Goal: Task Accomplishment & Management: Use online tool/utility

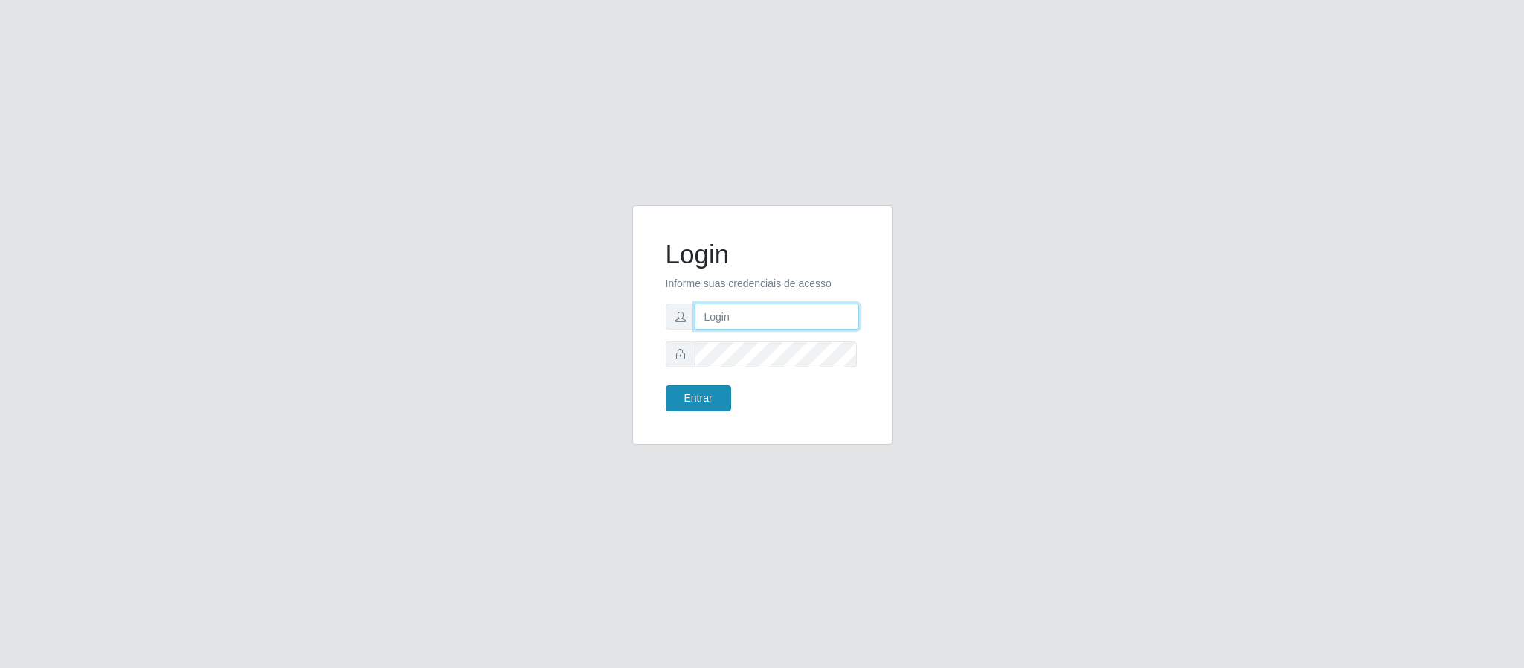
type input "[EMAIL_ADDRESS][DOMAIN_NAME]"
click at [684, 409] on button "Entrar" at bounding box center [698, 398] width 65 height 26
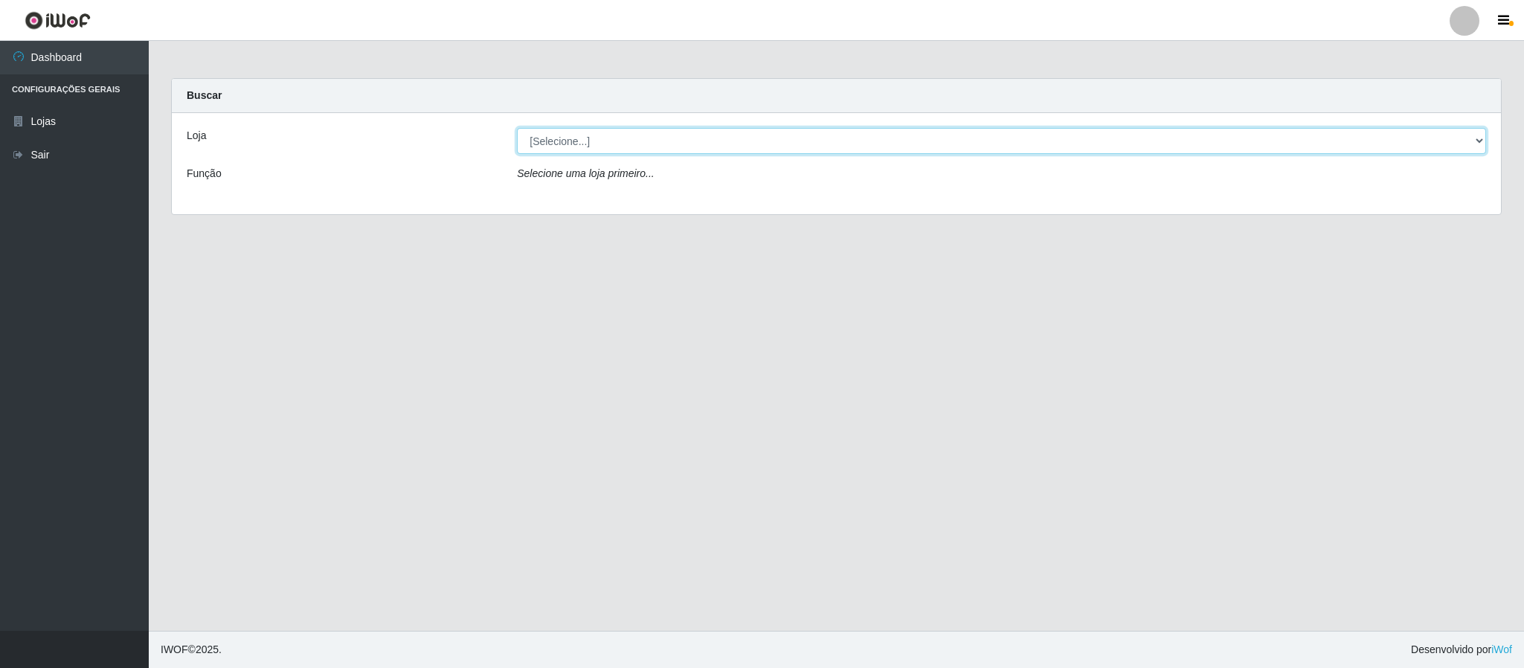
click at [1020, 148] on select "[Selecione...] SuperFácil Atacado - Emaús" at bounding box center [1001, 141] width 969 height 26
select select "407"
click at [517, 128] on select "[Selecione...] SuperFácil Atacado - Emaús" at bounding box center [1001, 141] width 969 height 26
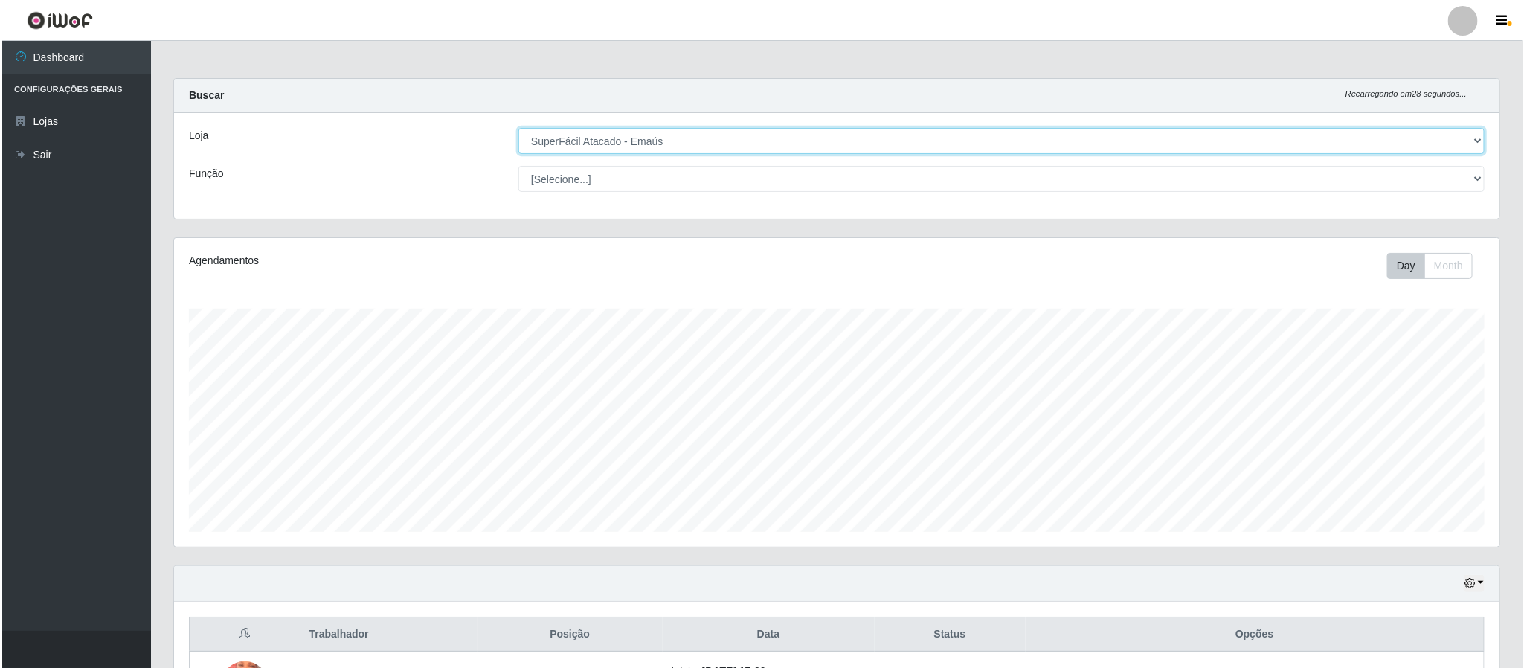
scroll to position [259, 0]
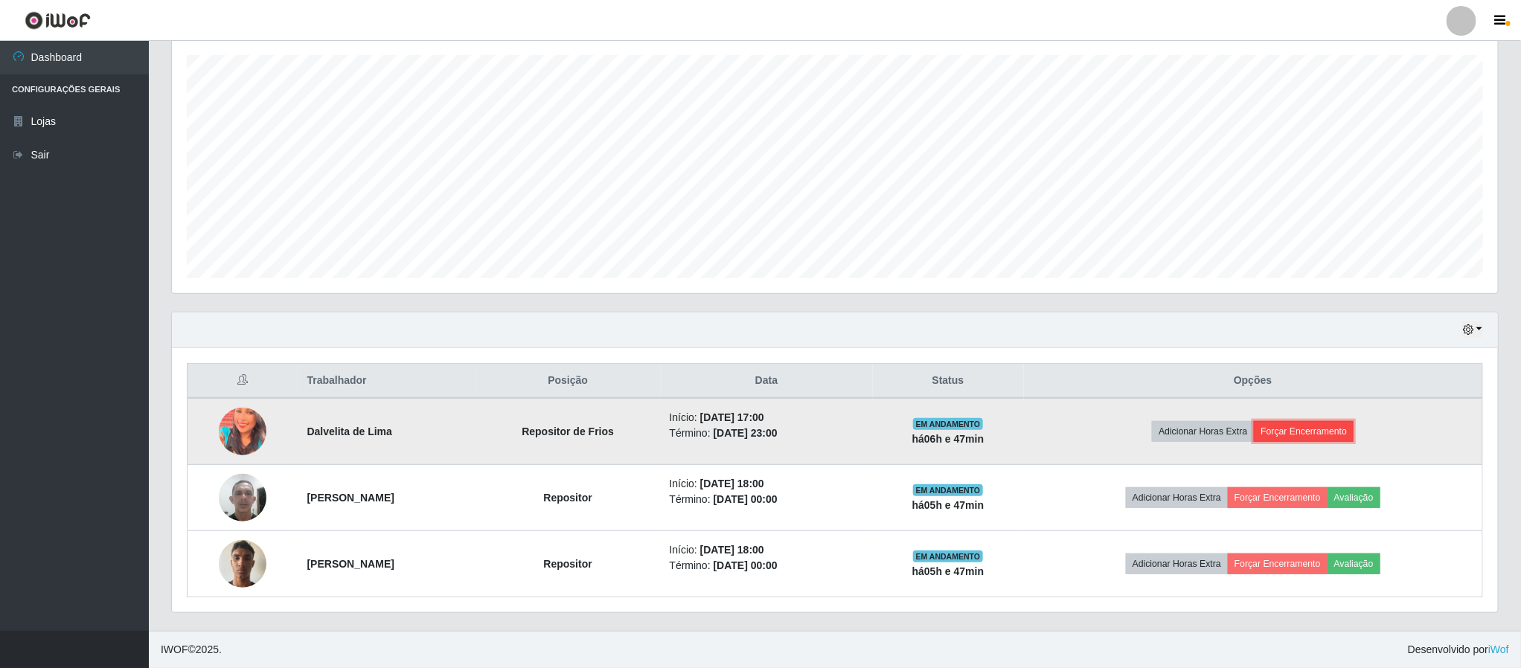
click at [1346, 440] on button "Forçar Encerramento" at bounding box center [1304, 431] width 100 height 21
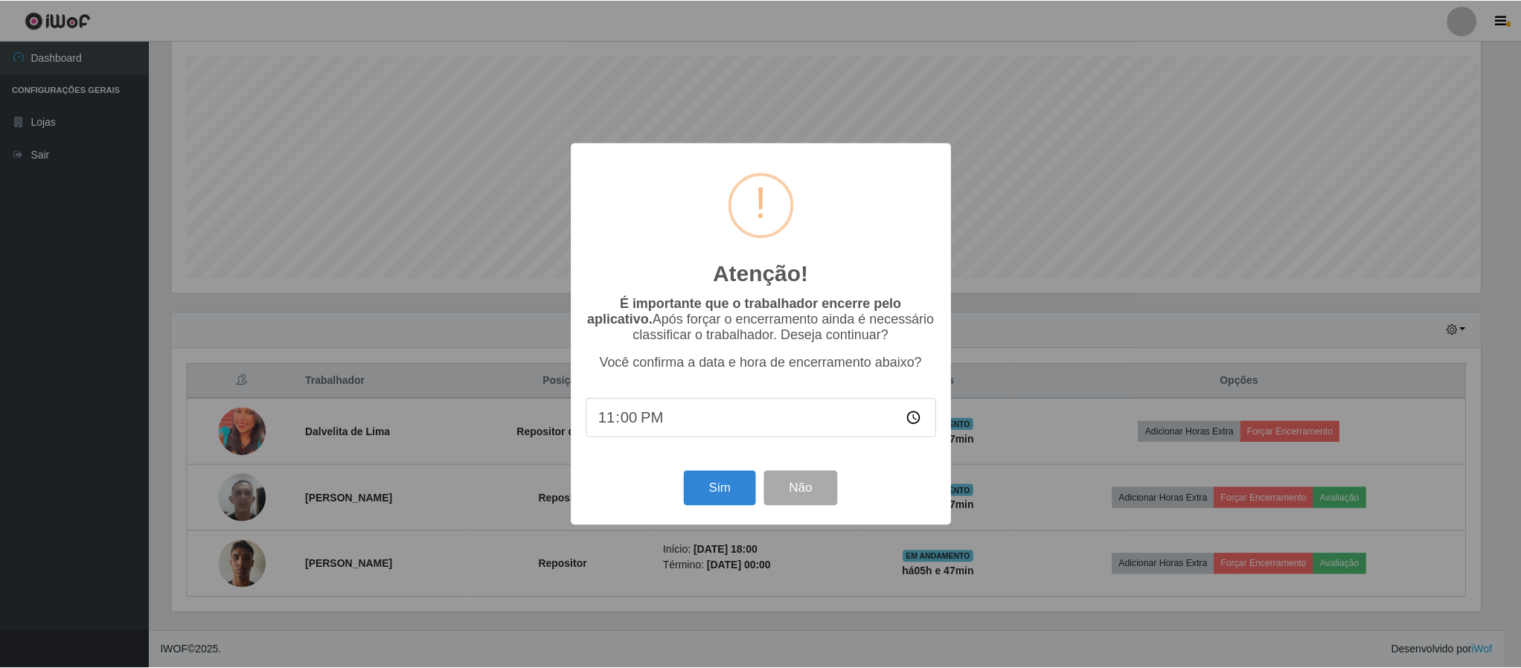
scroll to position [310, 1312]
click at [713, 498] on button "Sim" at bounding box center [721, 488] width 72 height 35
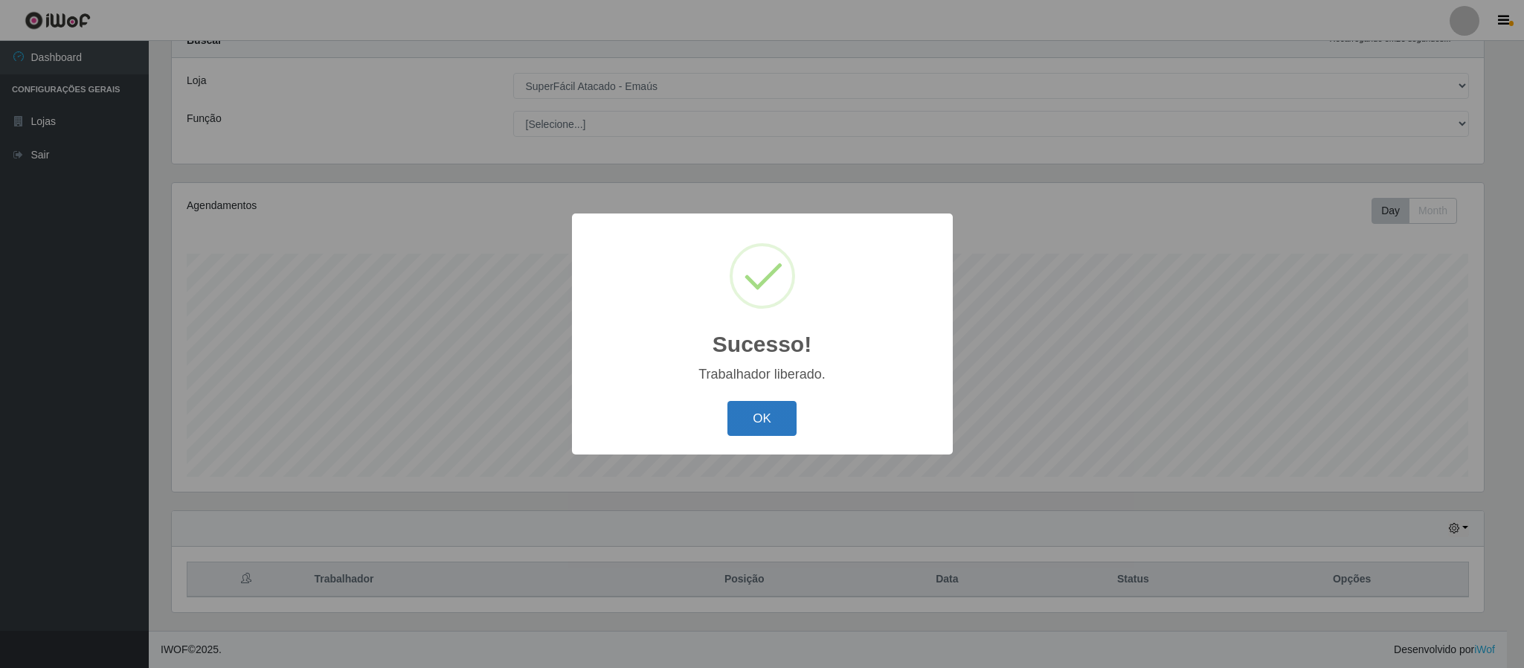
click at [795, 418] on button "OK" at bounding box center [762, 418] width 69 height 35
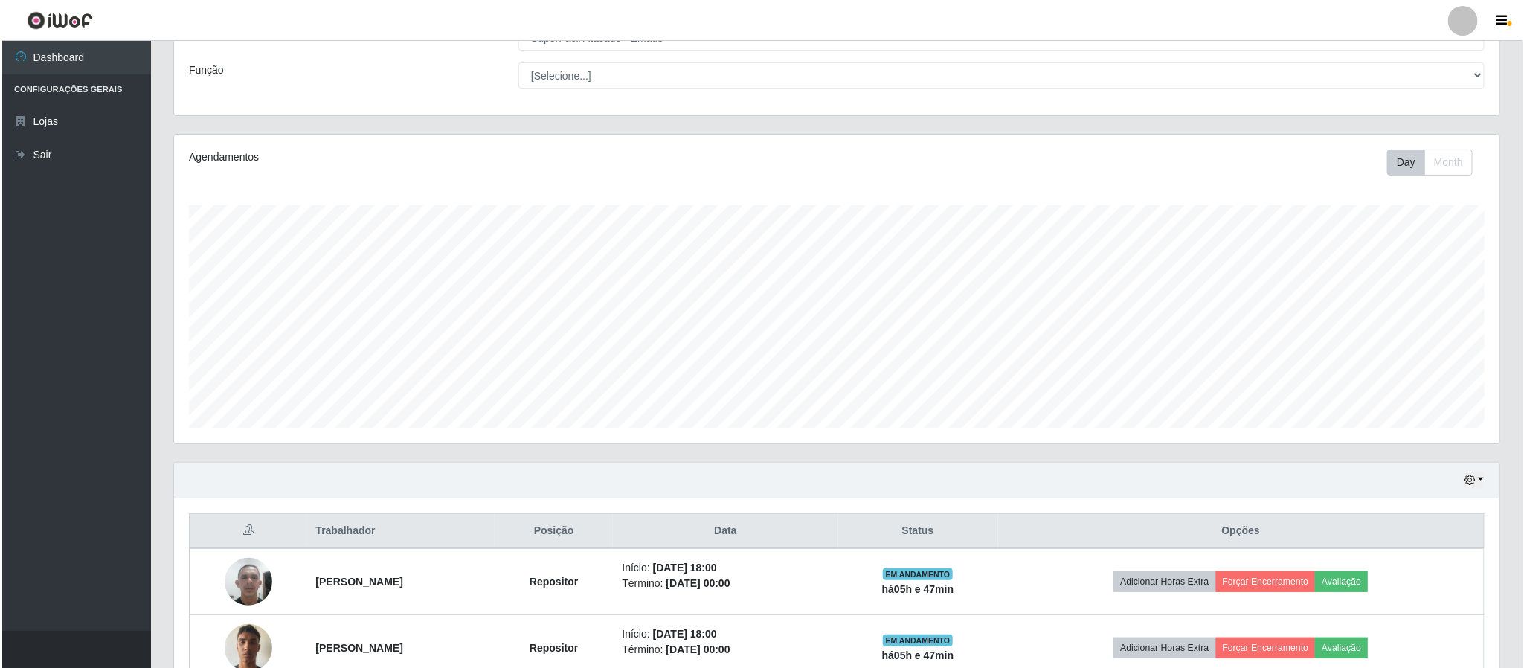
scroll to position [192, 0]
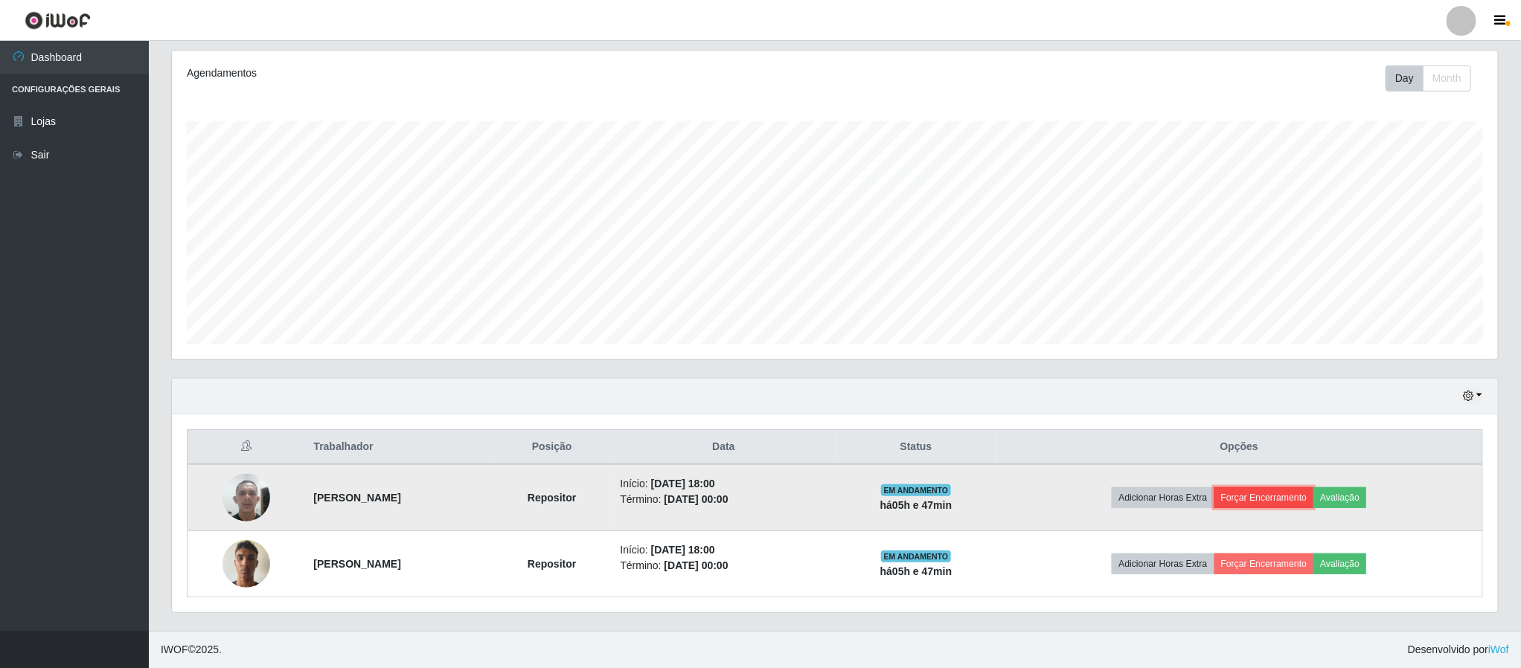
click at [1286, 495] on button "Forçar Encerramento" at bounding box center [1264, 497] width 100 height 21
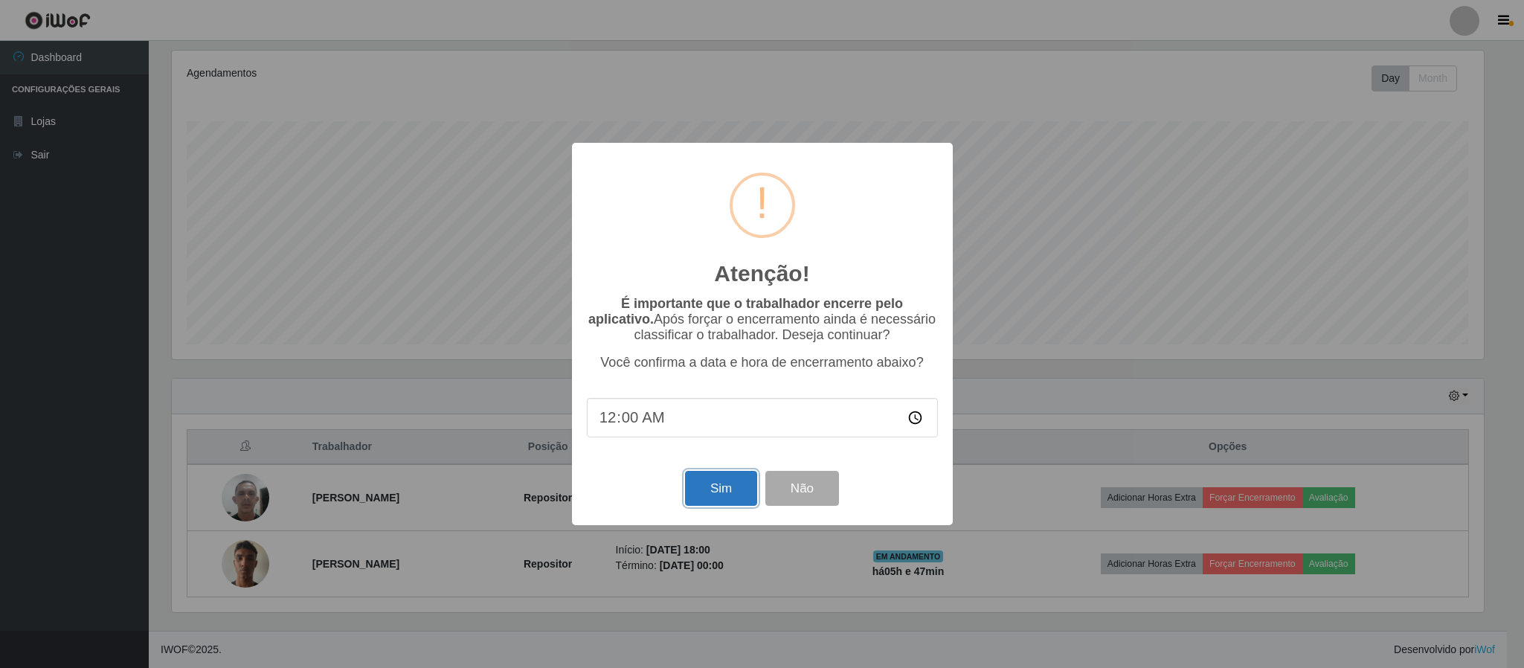
click at [717, 493] on button "Sim" at bounding box center [721, 488] width 72 height 35
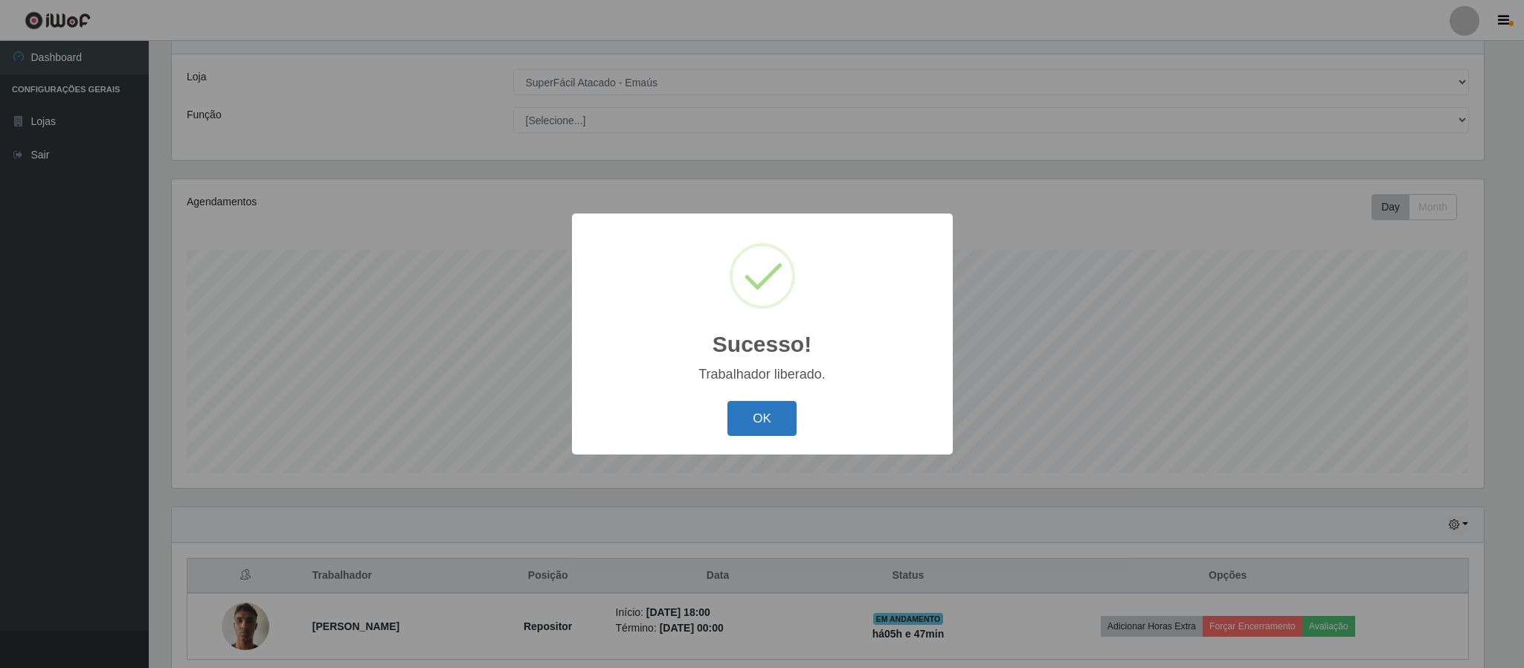
click at [768, 415] on button "OK" at bounding box center [762, 418] width 69 height 35
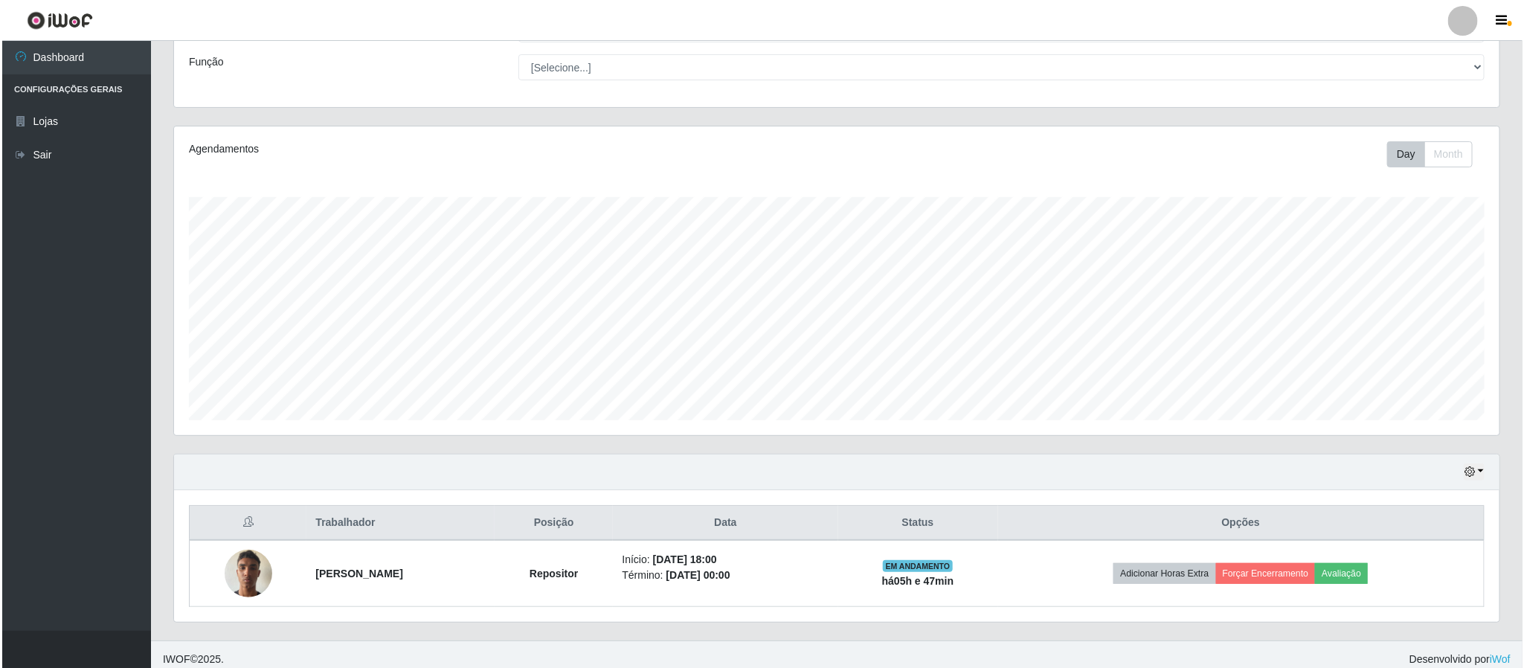
scroll to position [126, 0]
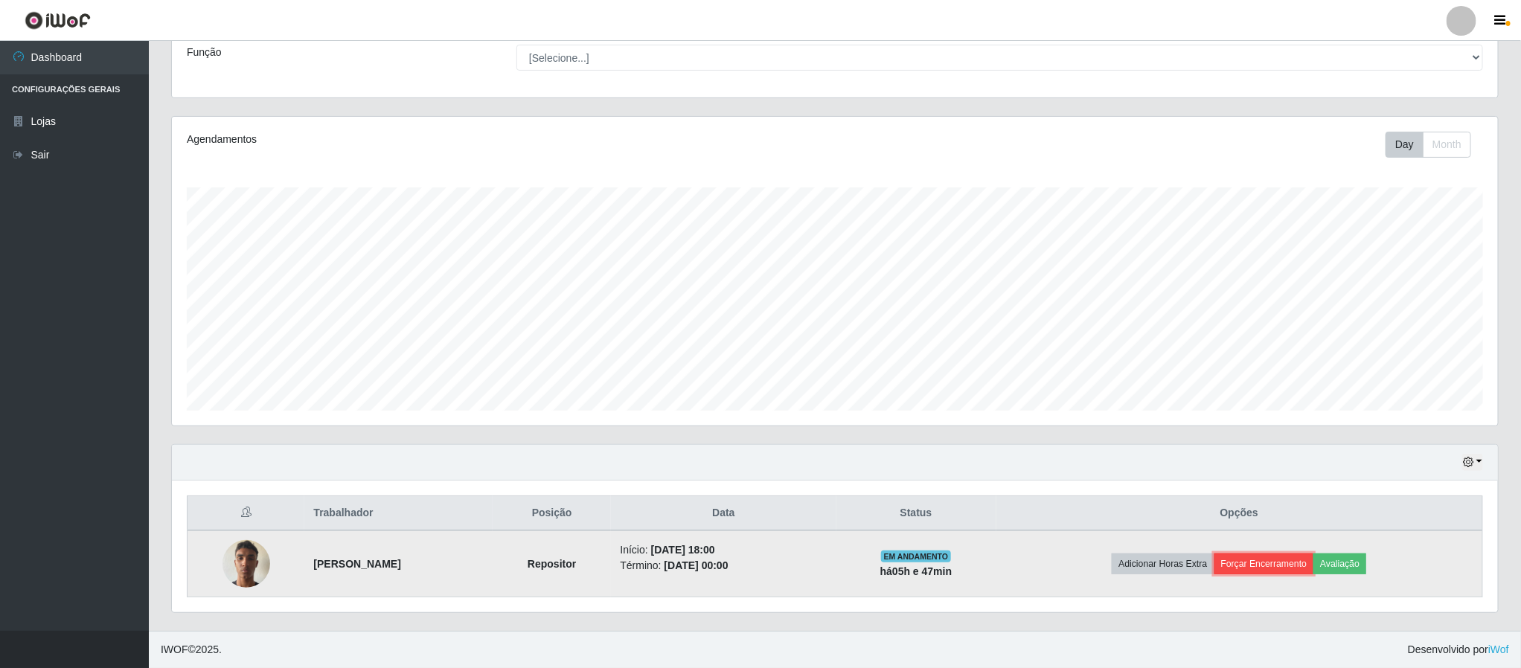
click at [1272, 561] on button "Forçar Encerramento" at bounding box center [1264, 563] width 100 height 21
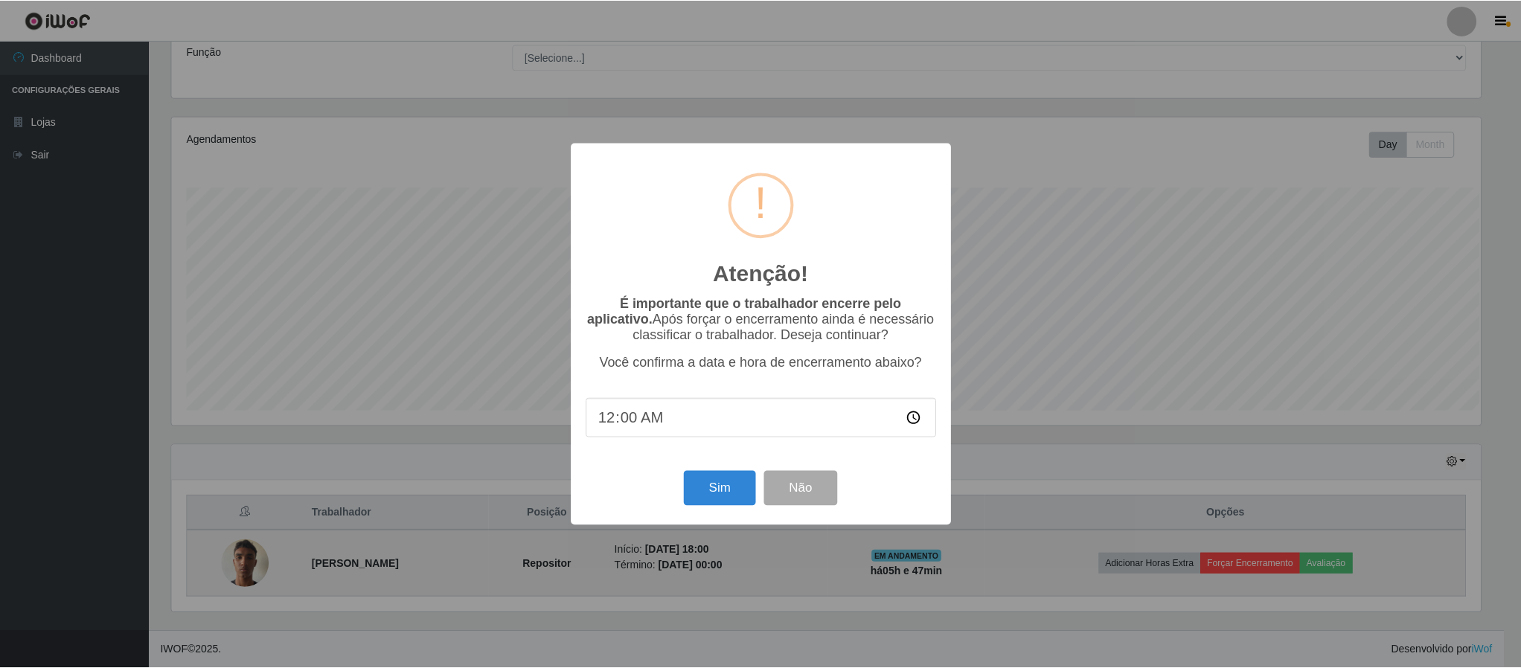
scroll to position [310, 1312]
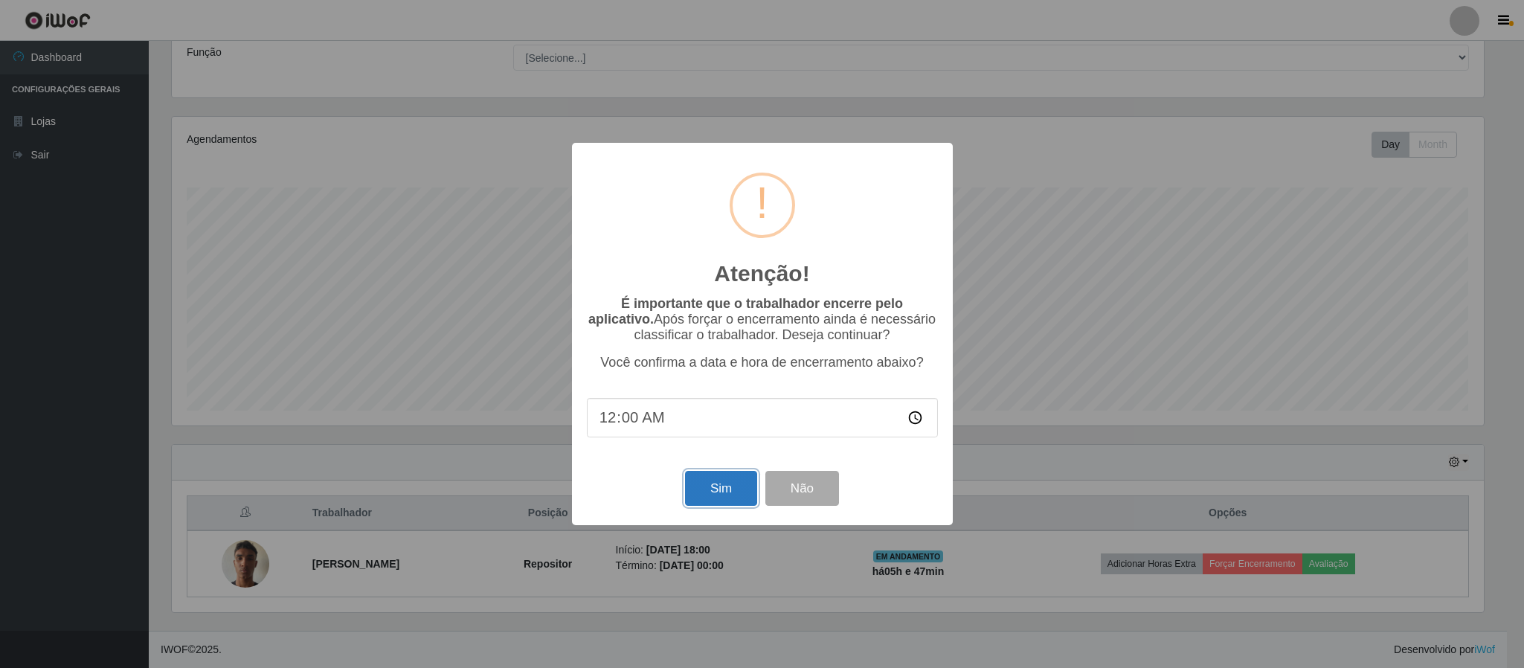
click at [726, 495] on button "Sim" at bounding box center [721, 488] width 72 height 35
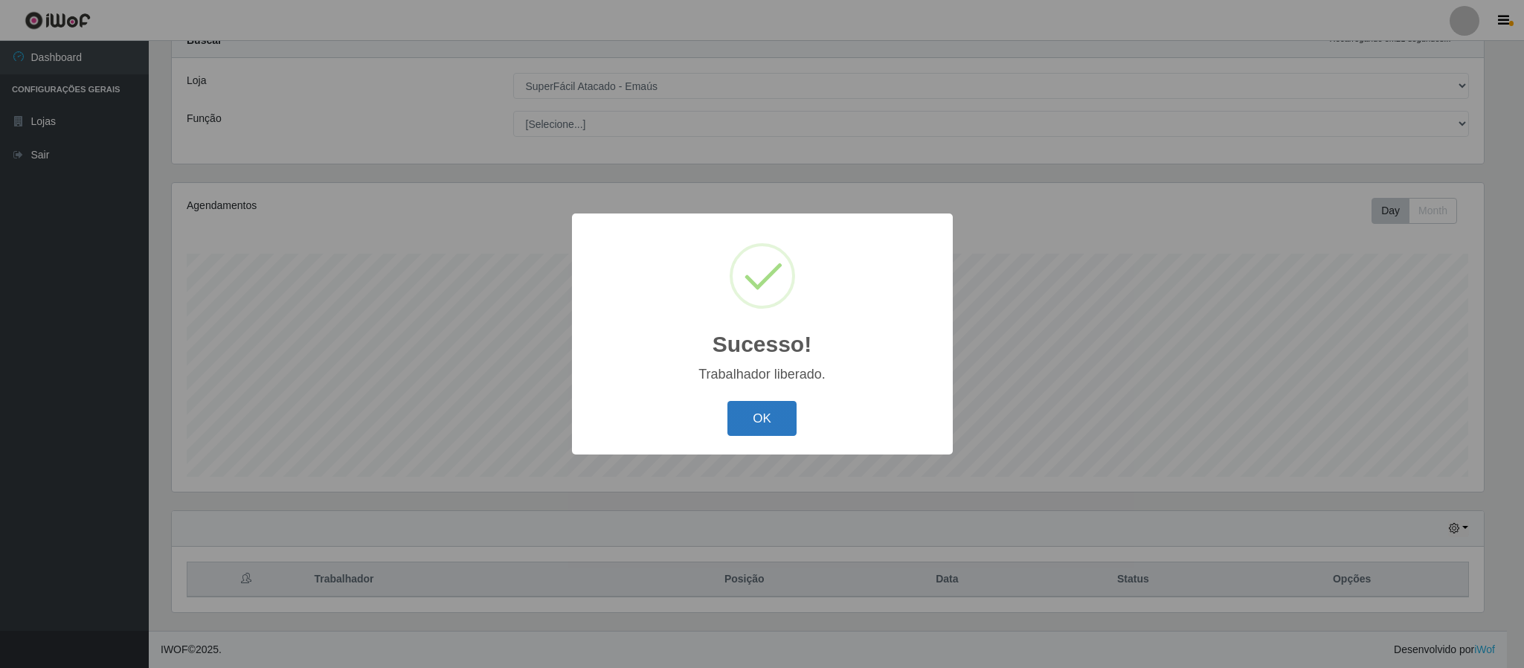
click at [743, 405] on button "OK" at bounding box center [762, 418] width 69 height 35
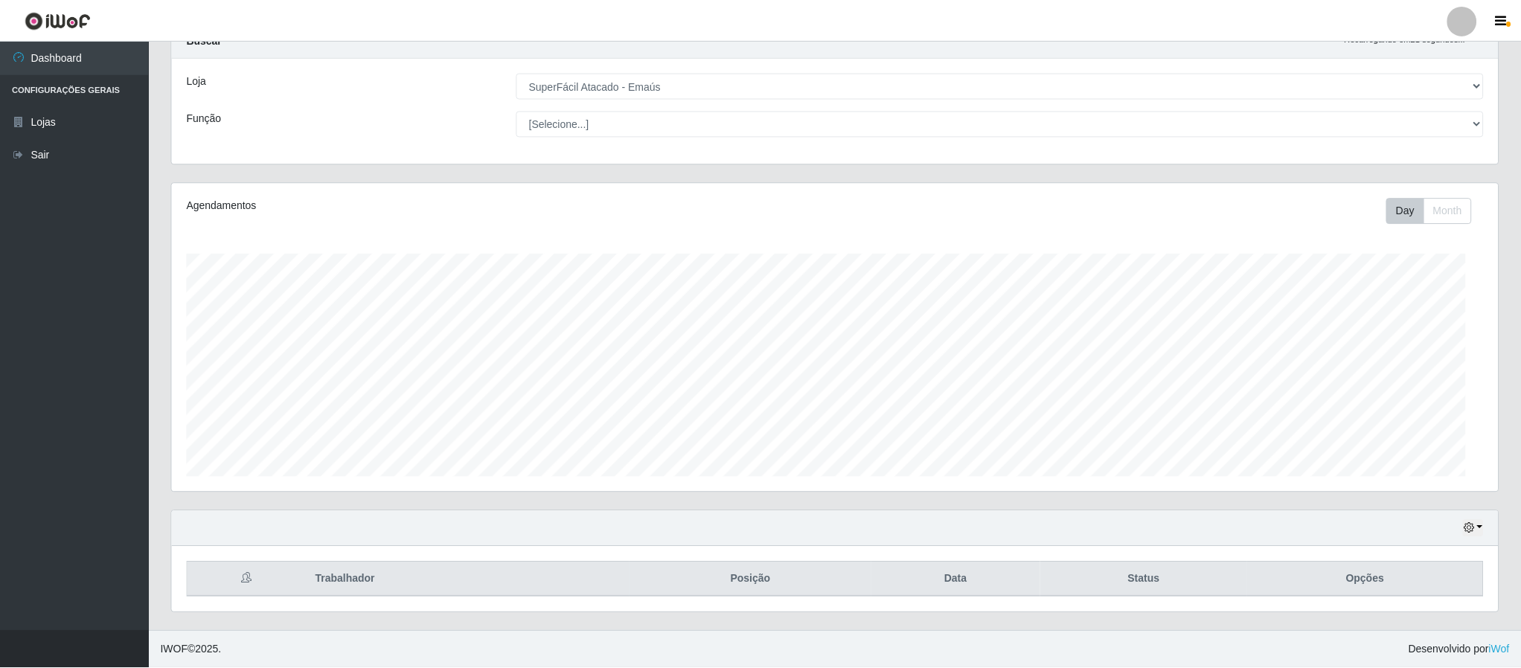
scroll to position [310, 1324]
